Goal: Transaction & Acquisition: Purchase product/service

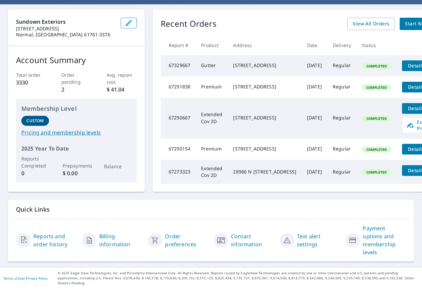
scroll to position [33, 0]
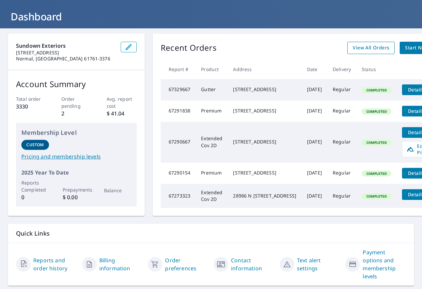
click at [368, 51] on span "View All Orders" at bounding box center [371, 48] width 37 height 8
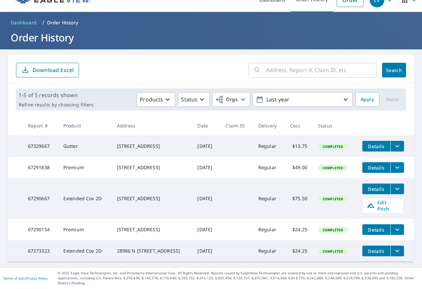
scroll to position [33, 0]
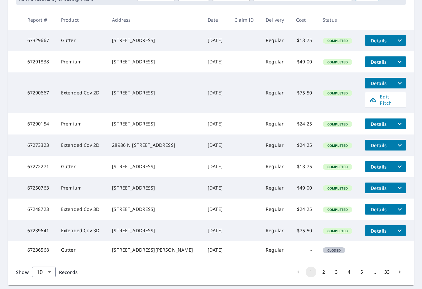
scroll to position [160, 0]
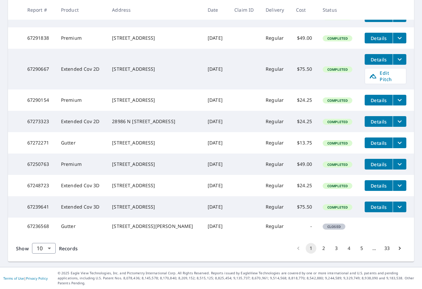
click at [318, 253] on button "2" at bounding box center [323, 248] width 11 height 11
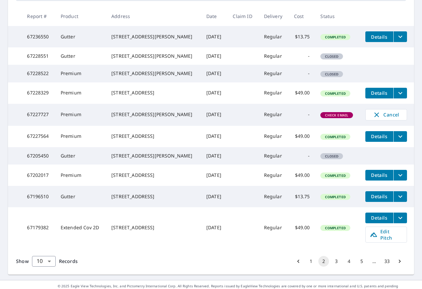
scroll to position [133, 0]
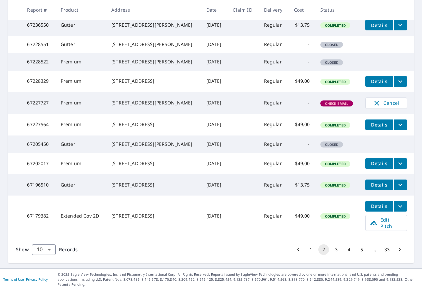
click at [331, 255] on button "3" at bounding box center [336, 249] width 11 height 11
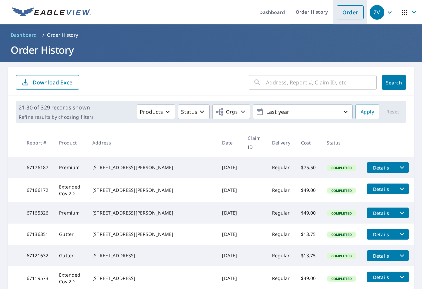
click at [345, 13] on link "Order" at bounding box center [350, 12] width 27 height 14
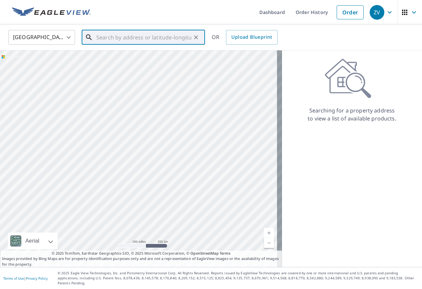
click at [121, 40] on input "text" at bounding box center [143, 37] width 95 height 19
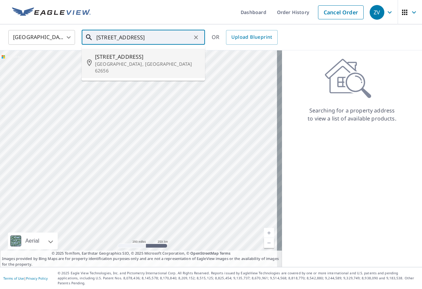
click at [120, 60] on span "[STREET_ADDRESS]" at bounding box center [147, 57] width 105 height 8
type input "[STREET_ADDRESS]"
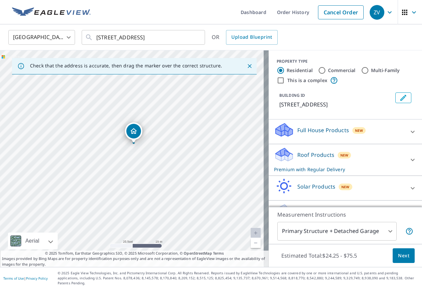
drag, startPoint x: 114, startPoint y: 159, endPoint x: 192, endPoint y: 194, distance: 84.9
click at [192, 194] on div "[STREET_ADDRESS]" at bounding box center [134, 158] width 269 height 216
click at [399, 258] on span "Next" at bounding box center [403, 255] width 11 height 8
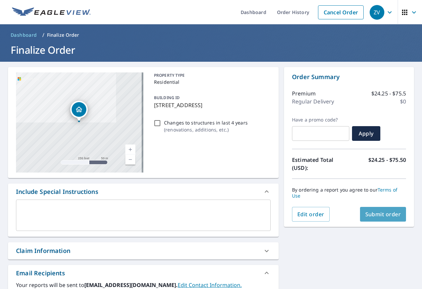
click at [374, 214] on span "Submit order" at bounding box center [383, 213] width 36 height 7
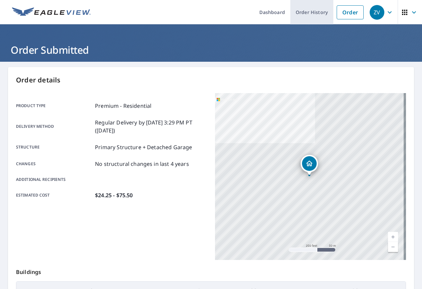
click at [309, 15] on link "Order History" at bounding box center [311, 12] width 43 height 24
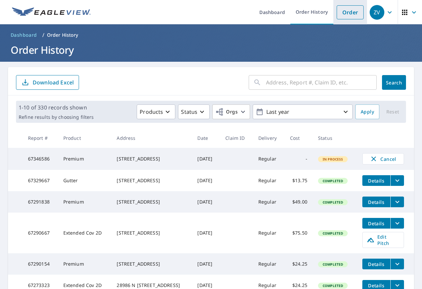
click at [344, 16] on link "Order" at bounding box center [350, 12] width 27 height 14
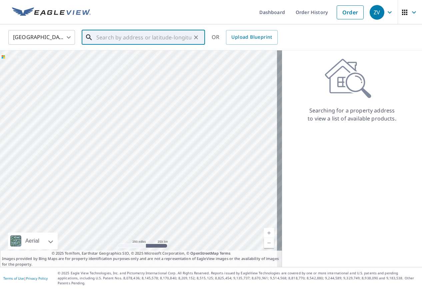
click at [133, 38] on input "text" at bounding box center [143, 37] width 95 height 19
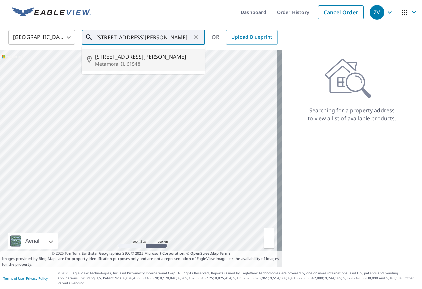
click at [112, 56] on span "[STREET_ADDRESS][PERSON_NAME]" at bounding box center [147, 57] width 105 height 8
type input "[STREET_ADDRESS][PERSON_NAME]"
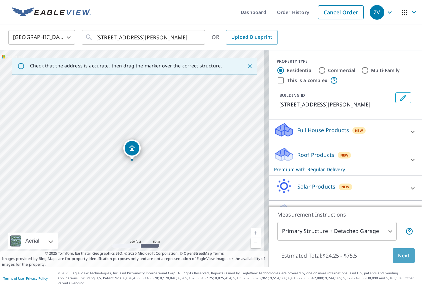
click at [403, 260] on span "Next" at bounding box center [403, 255] width 11 height 8
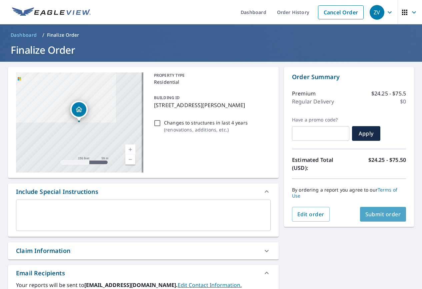
click at [389, 216] on span "Submit order" at bounding box center [383, 213] width 36 height 7
